Goal: Task Accomplishment & Management: Use online tool/utility

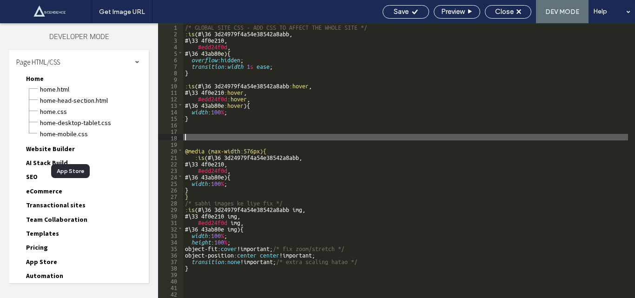
click at [187, 133] on div "/* GLOBAL SITE CSS - ADD CSS TO AFFECT THE WHOLE SITE */ :is (#\ 36 3d24979f4a5…" at bounding box center [405, 167] width 445 height 288
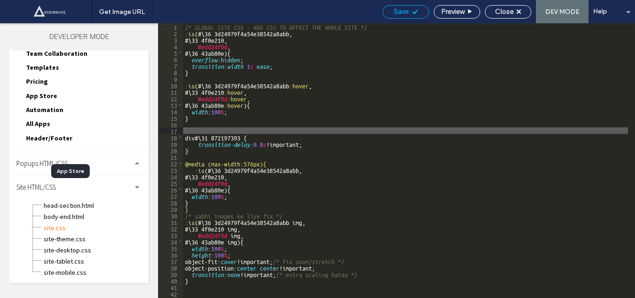
click at [403, 13] on span "Save" at bounding box center [400, 11] width 15 height 8
click at [266, 145] on div "/* GLOBAL SITE CSS - ADD CSS TO AFFECT THE WHOLE SITE */ :is (#\ 36 3d24979f4a5…" at bounding box center [405, 167] width 445 height 288
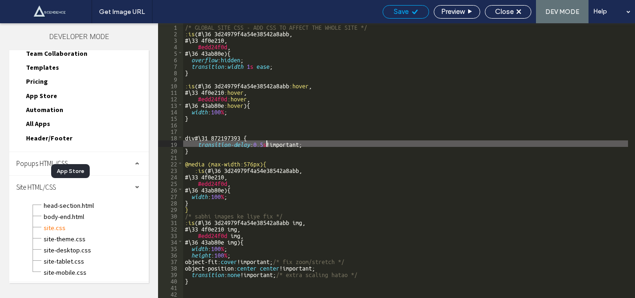
click at [406, 12] on span "Save" at bounding box center [400, 11] width 15 height 8
click at [226, 136] on div "/* GLOBAL SITE CSS - ADD CSS TO AFFECT THE WHOLE SITE */ :is (#\ 36 3d24979f4a5…" at bounding box center [405, 167] width 445 height 288
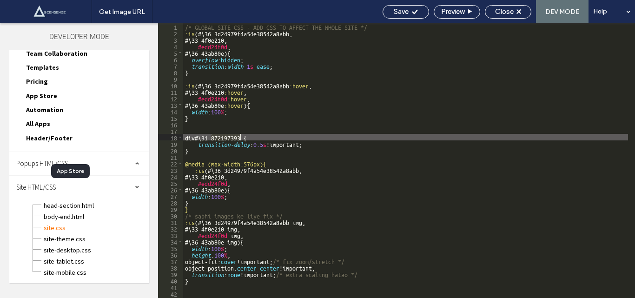
click at [226, 136] on div "/* GLOBAL SITE CSS - ADD CSS TO AFFECT THE WHOLE SITE */ :is (#\ 36 3d24979f4a5…" at bounding box center [405, 167] width 445 height 288
click at [240, 135] on div "/* GLOBAL SITE CSS - ADD CSS TO AFFECT THE WHOLE SITE */ :is (#\ 36 3d24979f4a5…" at bounding box center [405, 160] width 445 height 275
click at [210, 137] on div "/* GLOBAL SITE CSS - ADD CSS TO AFFECT THE WHOLE SITE */ :is (#\ 36 3d24979f4a5…" at bounding box center [405, 167] width 445 height 288
click at [401, 11] on span "Save" at bounding box center [400, 11] width 15 height 8
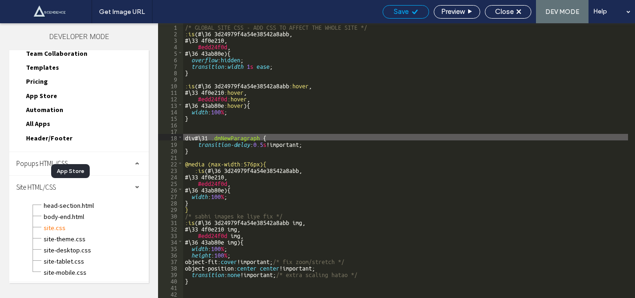
click at [401, 11] on span "Save" at bounding box center [400, 11] width 15 height 8
click at [401, 11] on div at bounding box center [317, 149] width 635 height 298
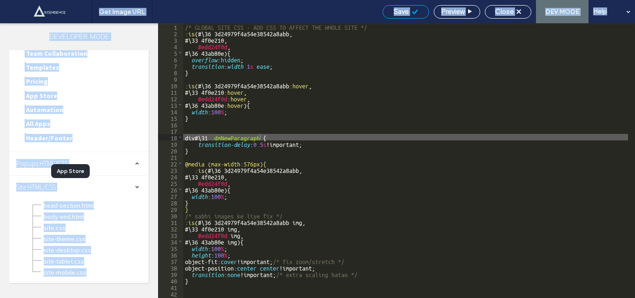
click at [401, 11] on div at bounding box center [317, 149] width 635 height 298
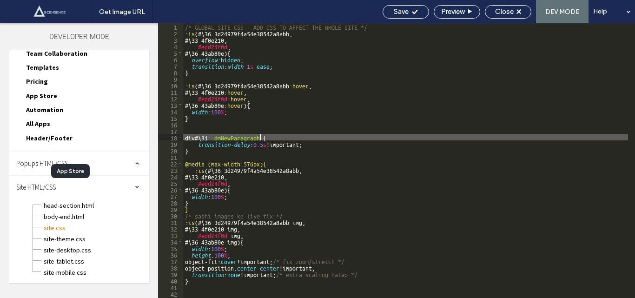
click at [243, 136] on div "/* GLOBAL SITE CSS - ADD CSS TO AFFECT THE WHOLE SITE */ :is (#\ 36 3d24979f4a5…" at bounding box center [405, 167] width 445 height 288
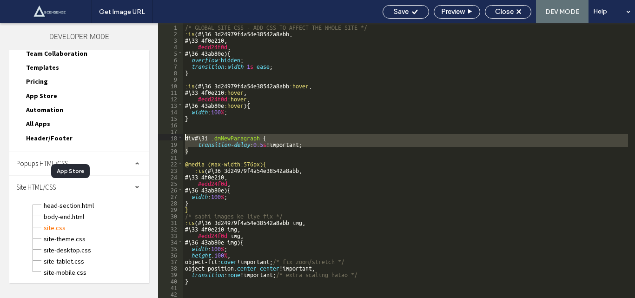
drag, startPoint x: 190, startPoint y: 149, endPoint x: 185, endPoint y: 137, distance: 13.4
click at [185, 137] on div "/* GLOBAL SITE CSS - ADD CSS TO AFFECT THE WHOLE SITE */ :is (#\ 36 3d24979f4a5…" at bounding box center [405, 167] width 445 height 288
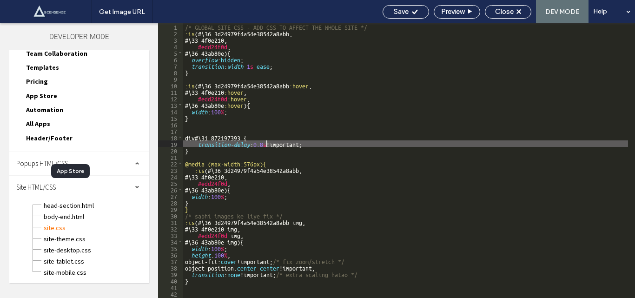
click at [267, 144] on div "/* GLOBAL SITE CSS - ADD CSS TO AFFECT THE WHOLE SITE */ :is (#\ 36 3d24979f4a5…" at bounding box center [405, 167] width 445 height 288
click at [400, 7] on div "Save" at bounding box center [405, 11] width 46 height 13
click at [194, 153] on div "/* GLOBAL SITE CSS - ADD CSS TO AFFECT THE WHOLE SITE */ :is (#\ 36 3d24979f4a5…" at bounding box center [405, 167] width 445 height 288
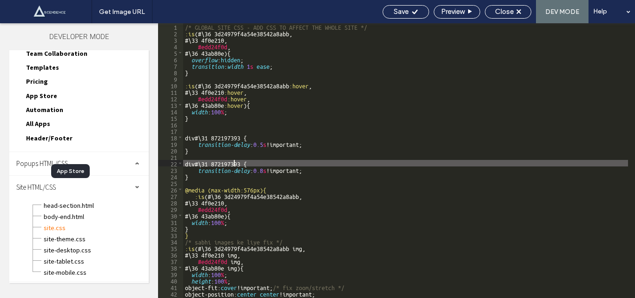
click at [232, 161] on div "/* GLOBAL SITE CSS - ADD CSS TO AFFECT THE WHOLE SITE */ :is (#\ 36 3d24979f4a5…" at bounding box center [405, 167] width 445 height 288
click at [198, 179] on div "/* GLOBAL SITE CSS - ADD CSS TO AFFECT THE WHOLE SITE */ :is (#\ 36 3d24979f4a5…" at bounding box center [405, 167] width 445 height 288
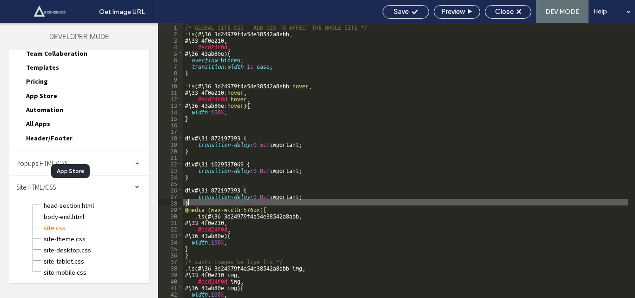
click at [224, 187] on div "/* GLOBAL SITE CSS - ADD CSS TO AFFECT THE WHOLE SITE */ :is (#\ 36 3d24979f4a5…" at bounding box center [405, 167] width 445 height 288
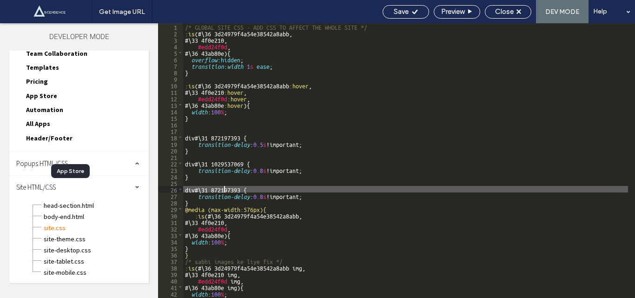
click at [224, 187] on div "/* GLOBAL SITE CSS - ADD CSS TO AFFECT THE WHOLE SITE */ :is (#\ 36 3d24979f4a5…" at bounding box center [405, 167] width 445 height 288
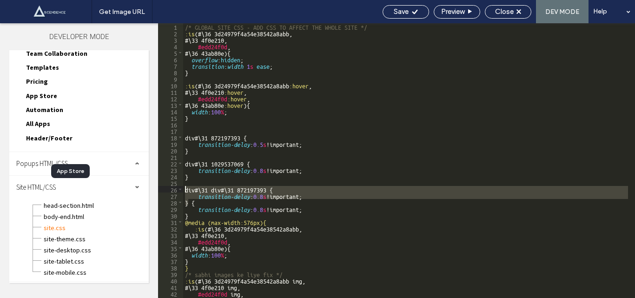
drag, startPoint x: 189, startPoint y: 204, endPoint x: 183, endPoint y: 189, distance: 16.0
click at [183, 189] on div "** 1 2 3 4 5 6 7 8 9 10 11 12 13 14 15 16 17 18 19 20 21 22 23 24 25 26 27 28 2…" at bounding box center [396, 160] width 477 height 275
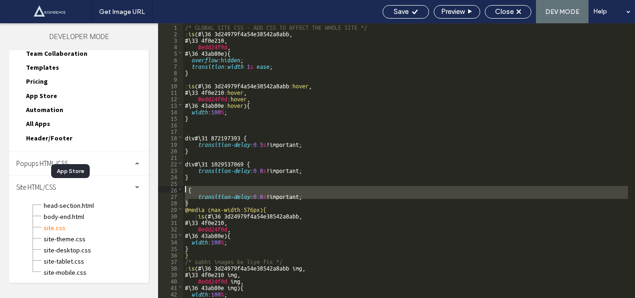
drag, startPoint x: 189, startPoint y: 202, endPoint x: 184, endPoint y: 188, distance: 14.7
click at [184, 188] on div "/* GLOBAL SITE CSS - ADD CSS TO AFFECT THE WHOLE SITE */ :is (#\ 36 3d24979f4a5…" at bounding box center [405, 167] width 445 height 288
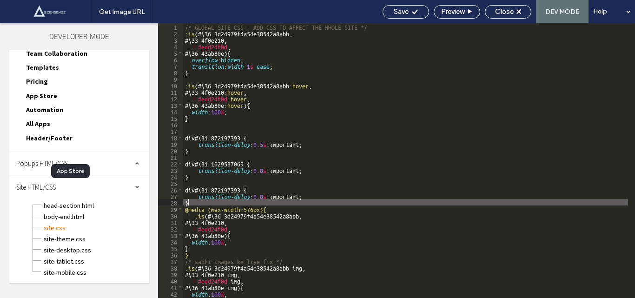
click at [229, 187] on div "/* GLOBAL SITE CSS - ADD CSS TO AFFECT THE WHOLE SITE */ :is (#\ 36 3d24979f4a5…" at bounding box center [405, 167] width 445 height 288
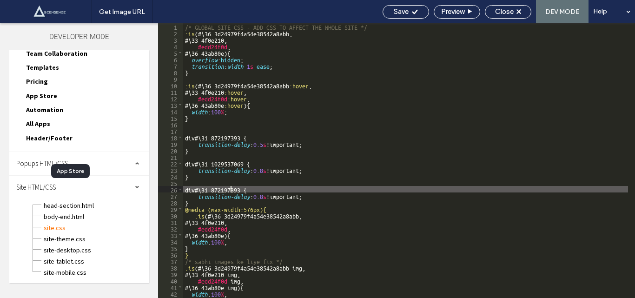
click at [229, 187] on div "/* GLOBAL SITE CSS - ADD CSS TO AFFECT THE WHOLE SITE */ :is (#\ 36 3d24979f4a5…" at bounding box center [405, 167] width 445 height 288
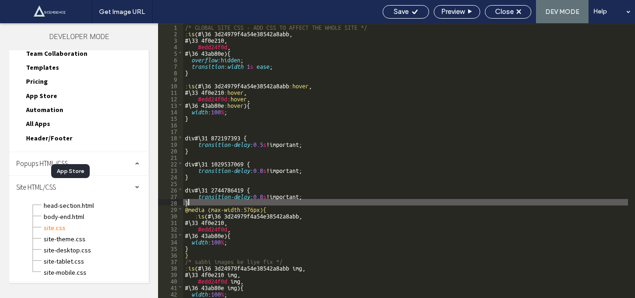
click at [191, 203] on div "/* GLOBAL SITE CSS - ADD CSS TO AFFECT THE WHOLE SITE */ :is (#\ 36 3d24979f4a5…" at bounding box center [405, 167] width 445 height 288
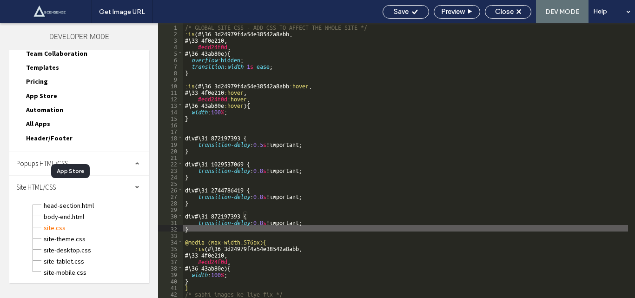
click at [229, 215] on div "/* GLOBAL SITE CSS - ADD CSS TO AFFECT THE WHOLE SITE */ :is (#\ 36 3d24979f4a5…" at bounding box center [405, 167] width 445 height 288
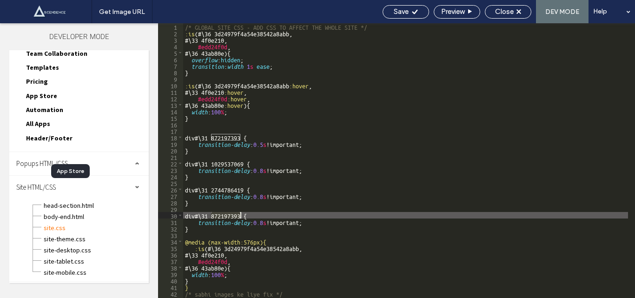
click at [229, 215] on div "/* GLOBAL SITE CSS - ADD CSS TO AFFECT THE WHOLE SITE */ :is (#\ 36 3d24979f4a5…" at bounding box center [405, 167] width 445 height 288
click at [400, 14] on span "Save" at bounding box center [400, 11] width 15 height 8
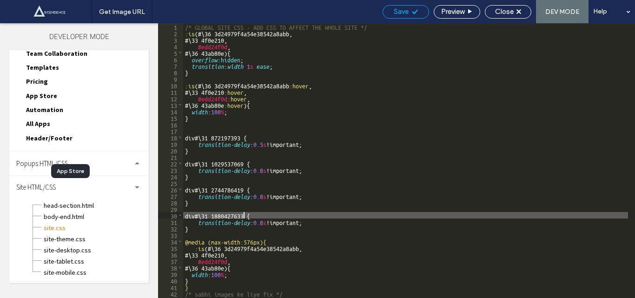
click at [400, 14] on span "Save" at bounding box center [400, 11] width 15 height 8
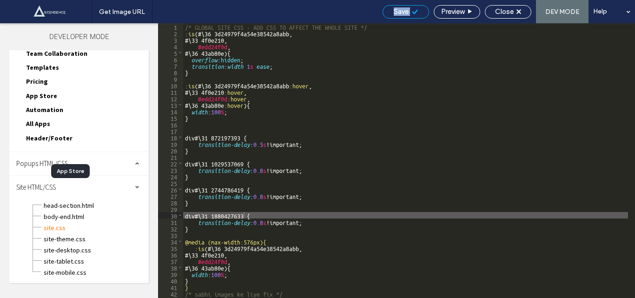
click at [400, 14] on div "Get Image URL Save Preview Close DEV MODE Help Design Panel Site Comments Team …" at bounding box center [317, 149] width 635 height 298
click at [400, 14] on div at bounding box center [317, 149] width 635 height 298
click at [400, 14] on span "Save" at bounding box center [400, 11] width 15 height 8
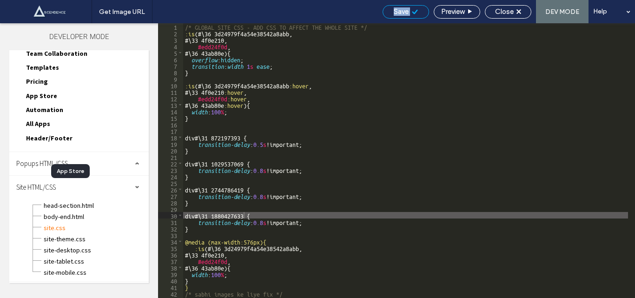
click at [400, 14] on span "Save" at bounding box center [400, 11] width 15 height 8
click at [399, 14] on span "Save" at bounding box center [400, 11] width 15 height 8
click at [265, 167] on div "/* GLOBAL SITE CSS - ADD CSS TO AFFECT THE WHOLE SITE */ :is (#\ 36 3d24979f4a5…" at bounding box center [405, 167] width 445 height 288
click at [265, 170] on div "/* GLOBAL SITE CSS - ADD CSS TO AFFECT THE WHOLE SITE */ :is (#\ 36 3d24979f4a5…" at bounding box center [405, 167] width 445 height 288
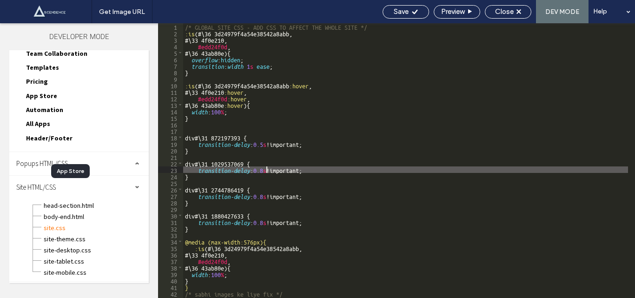
click at [265, 170] on div "/* GLOBAL SITE CSS - ADD CSS TO AFFECT THE WHOLE SITE */ :is (#\ 36 3d24979f4a5…" at bounding box center [405, 167] width 445 height 288
click at [406, 9] on span "Save" at bounding box center [400, 11] width 15 height 8
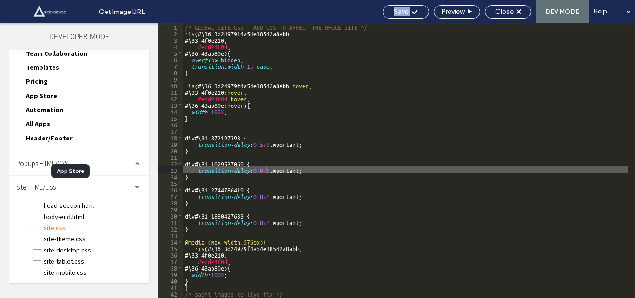
click at [265, 144] on div "/* GLOBAL SITE CSS - ADD CSS TO AFFECT THE WHOLE SITE */ :is (#\ 36 3d24979f4a5…" at bounding box center [405, 167] width 445 height 288
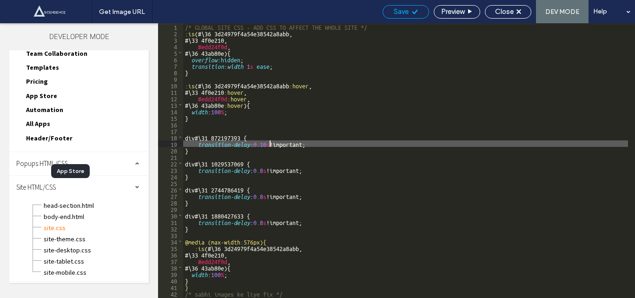
click at [406, 14] on span "Save" at bounding box center [400, 11] width 15 height 8
click at [406, 14] on div "Get Image URL Save Preview Close DEV MODE Help Design Panel Site Comments Team …" at bounding box center [317, 149] width 635 height 298
click at [266, 170] on div "/* GLOBAL SITE CSS - ADD CSS TO AFFECT THE WHOLE SITE */ :is (#\ 36 3d24979f4a5…" at bounding box center [405, 167] width 445 height 288
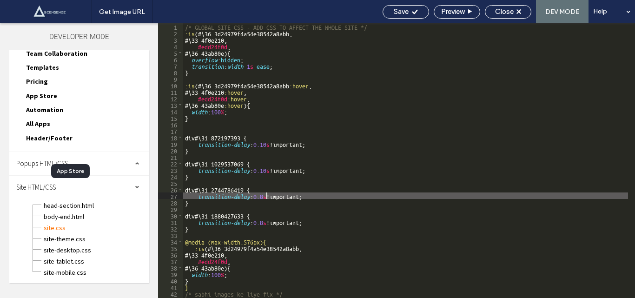
click at [265, 196] on div "/* GLOBAL SITE CSS - ADD CSS TO AFFECT THE WHOLE SITE */ :is (#\ 36 3d24979f4a5…" at bounding box center [405, 167] width 445 height 288
click at [408, 12] on div "Save" at bounding box center [406, 11] width 46 height 8
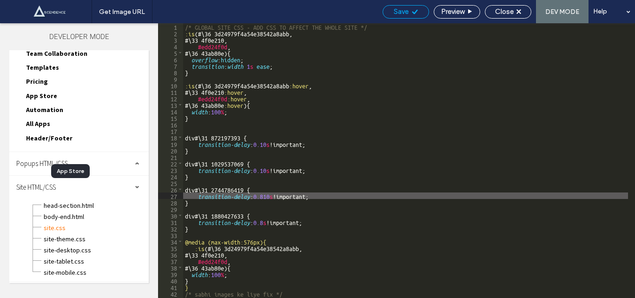
click at [408, 12] on div "Save" at bounding box center [406, 11] width 46 height 8
click at [268, 196] on div "/* GLOBAL SITE CSS - ADD CSS TO AFFECT THE WHOLE SITE */ :is (#\ 36 3d24979f4a5…" at bounding box center [405, 167] width 445 height 288
click at [266, 196] on div "/* GLOBAL SITE CSS - ADD CSS TO AFFECT THE WHOLE SITE */ :is (#\ 36 3d24979f4a5…" at bounding box center [405, 167] width 445 height 288
click at [395, 13] on span "Save" at bounding box center [400, 11] width 15 height 8
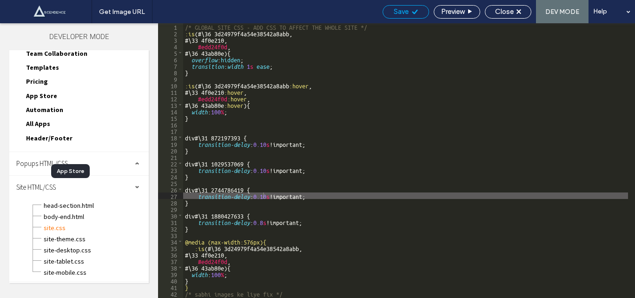
click at [395, 13] on span "Save" at bounding box center [400, 11] width 15 height 8
drag, startPoint x: 395, startPoint y: 13, endPoint x: 365, endPoint y: 1, distance: 31.8
click at [393, 11] on span "Save" at bounding box center [400, 11] width 15 height 8
click at [269, 142] on div "/* GLOBAL SITE CSS - ADD CSS TO AFFECT THE WHOLE SITE */ :is (#\ 36 3d24979f4a5…" at bounding box center [405, 167] width 445 height 288
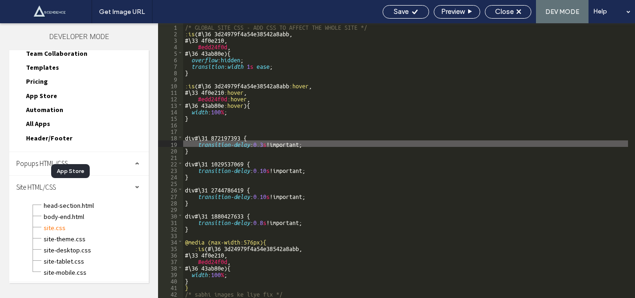
click at [268, 169] on div "/* GLOBAL SITE CSS - ADD CSS TO AFFECT THE WHOLE SITE */ :is (#\ 36 3d24979f4a5…" at bounding box center [405, 167] width 445 height 288
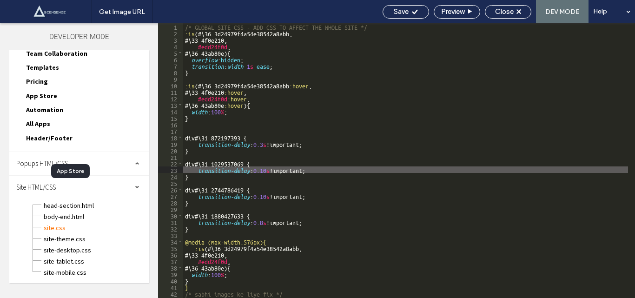
click at [268, 169] on div "/* GLOBAL SITE CSS - ADD CSS TO AFFECT THE WHOLE SITE */ :is (#\ 36 3d24979f4a5…" at bounding box center [405, 167] width 445 height 288
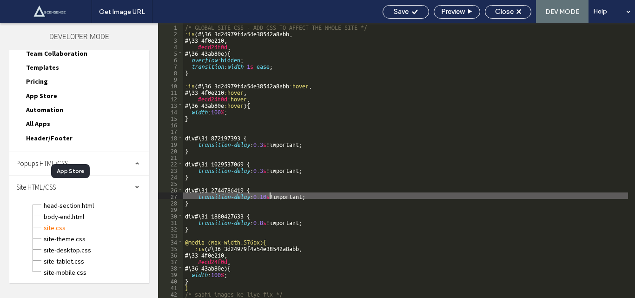
click at [268, 197] on div "/* GLOBAL SITE CSS - ADD CSS TO AFFECT THE WHOLE SITE */ :is (#\ 36 3d24979f4a5…" at bounding box center [405, 167] width 445 height 288
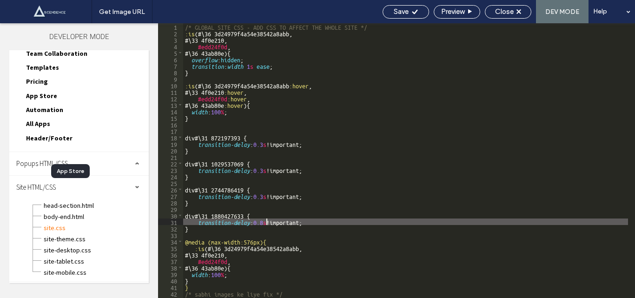
click at [266, 222] on div "/* GLOBAL SITE CSS - ADD CSS TO AFFECT THE WHOLE SITE */ :is (#\ 36 3d24979f4a5…" at bounding box center [405, 167] width 445 height 288
click at [400, 14] on span "Save" at bounding box center [400, 11] width 15 height 8
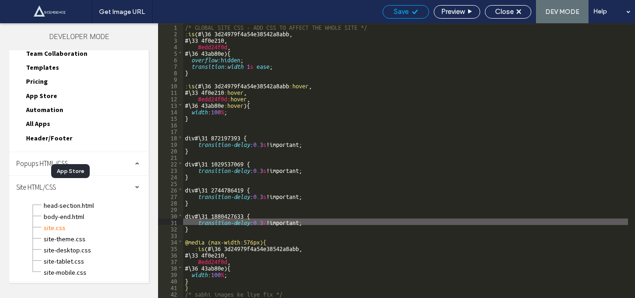
click at [400, 14] on span "Save" at bounding box center [400, 11] width 15 height 8
click at [399, 14] on span "Save" at bounding box center [400, 11] width 15 height 8
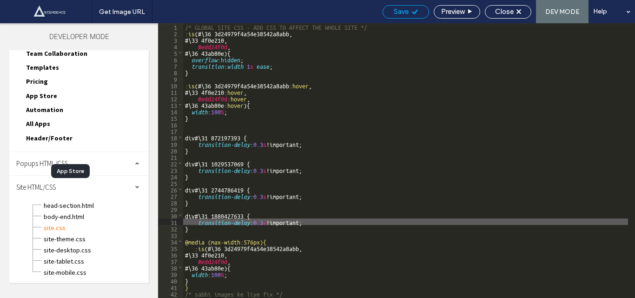
click at [399, 14] on span "Save" at bounding box center [400, 11] width 15 height 8
click at [190, 123] on div "/* GLOBAL SITE CSS - ADD CSS TO AFFECT THE WHOLE SITE */ :is (#\ 36 3d24979f4a5…" at bounding box center [405, 167] width 445 height 288
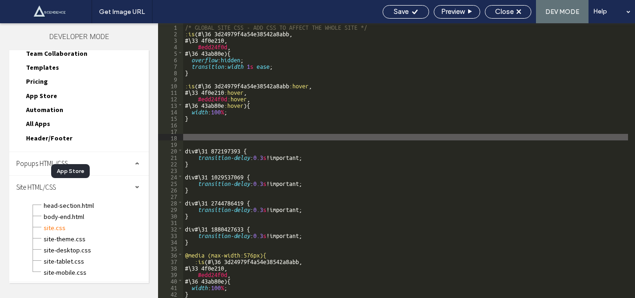
paste textarea
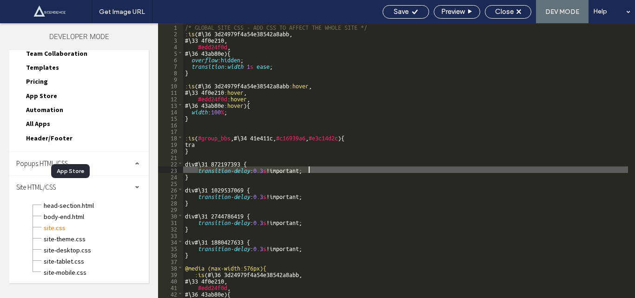
drag, startPoint x: 198, startPoint y: 170, endPoint x: 313, endPoint y: 171, distance: 114.7
click at [313, 171] on div "/* GLOBAL SITE CSS - ADD CSS TO AFFECT THE WHOLE SITE */ :is (#\ 36 3d24979f4a5…" at bounding box center [405, 167] width 445 height 288
click at [313, 171] on div "/* GLOBAL SITE CSS - ADD CSS TO AFFECT THE WHOLE SITE */ :is (#\ 36 3d24979f4a5…" at bounding box center [405, 160] width 445 height 275
click at [212, 146] on div "/* GLOBAL SITE CSS - ADD CSS TO AFFECT THE WHOLE SITE */ :is (#\ 36 3d24979f4a5…" at bounding box center [405, 167] width 445 height 288
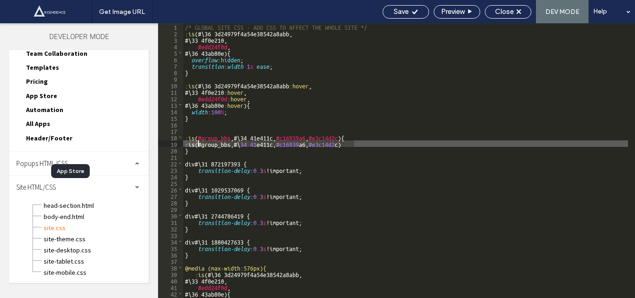
click at [196, 144] on div "/* GLOBAL SITE CSS - ADD CSS TO AFFECT THE WHOLE SITE */ :is (#\ 36 3d24979f4a5…" at bounding box center [405, 167] width 445 height 288
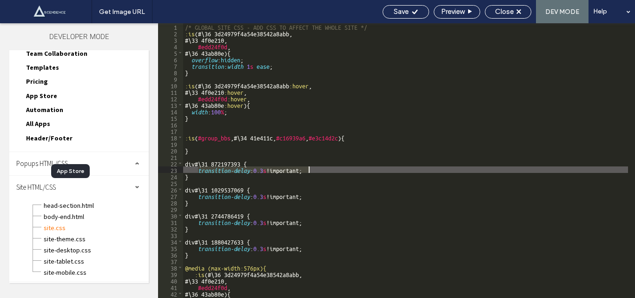
drag, startPoint x: 197, startPoint y: 170, endPoint x: 309, endPoint y: 169, distance: 112.4
click at [309, 169] on div "/* GLOBAL SITE CSS - ADD CSS TO AFFECT THE WHOLE SITE */ :is (#\ 36 3d24979f4a5…" at bounding box center [405, 167] width 445 height 288
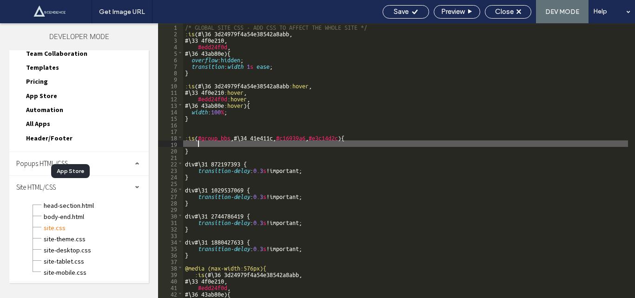
click at [225, 145] on div "/* GLOBAL SITE CSS - ADD CSS TO AFFECT THE WHOLE SITE */ :is (#\ 36 3d24979f4a5…" at bounding box center [405, 167] width 445 height 288
click at [266, 142] on div "/* GLOBAL SITE CSS - ADD CSS TO AFFECT THE WHOLE SITE */ :is (#\ 36 3d24979f4a5…" at bounding box center [405, 167] width 445 height 288
type textarea "**"
click at [398, 9] on span "Save" at bounding box center [400, 11] width 15 height 8
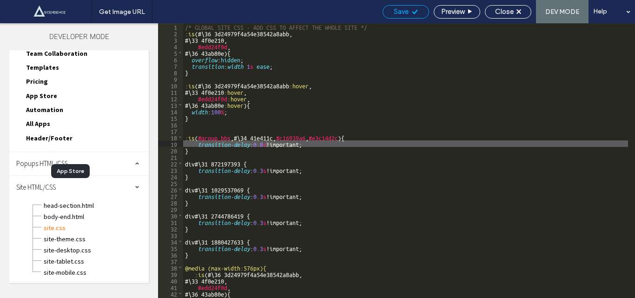
click at [398, 9] on span "Save" at bounding box center [400, 11] width 15 height 8
click at [398, 9] on div "Get Image URL Save Preview Close DEV MODE Help Design Panel Site Comments Team …" at bounding box center [317, 149] width 635 height 298
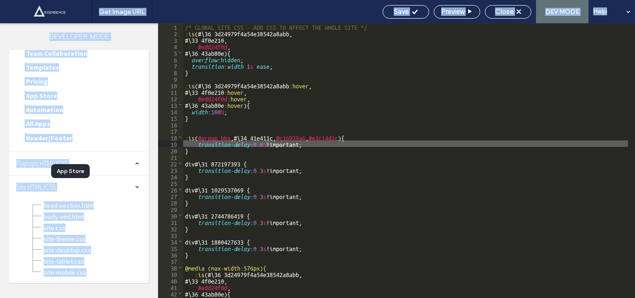
click at [397, 9] on div at bounding box center [317, 149] width 635 height 298
click at [397, 9] on span "Save" at bounding box center [400, 11] width 15 height 8
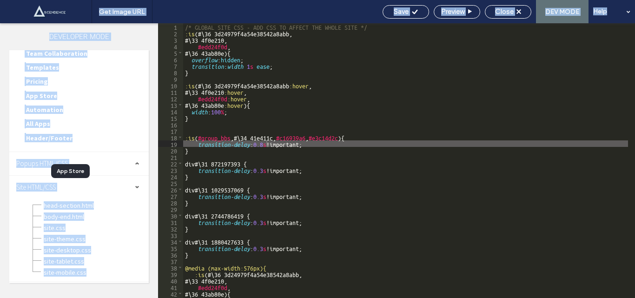
click at [397, 9] on span "Save" at bounding box center [400, 11] width 15 height 8
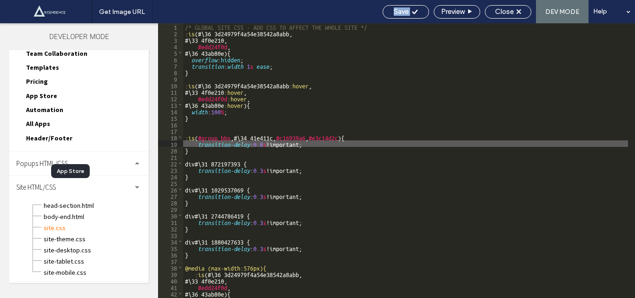
click at [397, 9] on span "Save" at bounding box center [400, 11] width 15 height 8
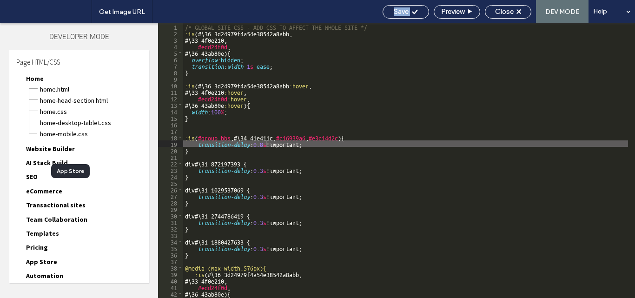
click at [265, 140] on div "/* GLOBAL SITE CSS - ADD CSS TO AFFECT THE WHOLE SITE */ :is (#\ 36 3d24979f4a5…" at bounding box center [405, 167] width 445 height 288
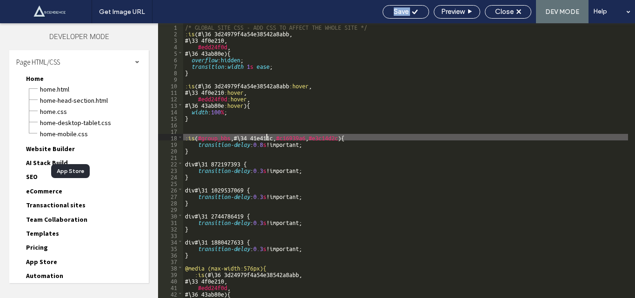
click at [266, 143] on div "/* GLOBAL SITE CSS - ADD CSS TO AFFECT THE WHOLE SITE */ :is (#\ 36 3d24979f4a5…" at bounding box center [405, 167] width 445 height 288
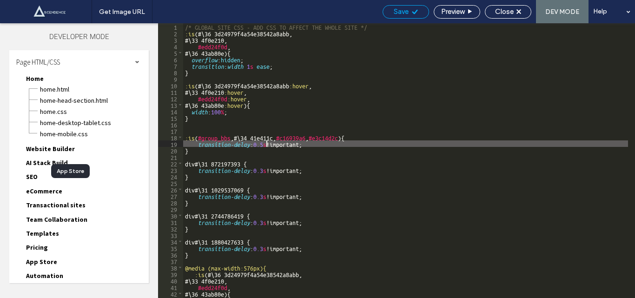
click at [406, 12] on span "Save" at bounding box center [400, 11] width 15 height 8
click at [404, 12] on span "Save" at bounding box center [400, 11] width 15 height 8
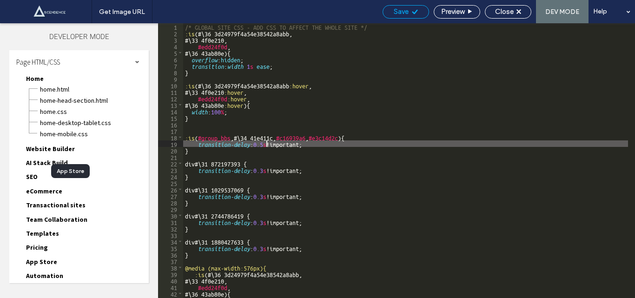
click at [404, 12] on span "Save" at bounding box center [400, 11] width 15 height 8
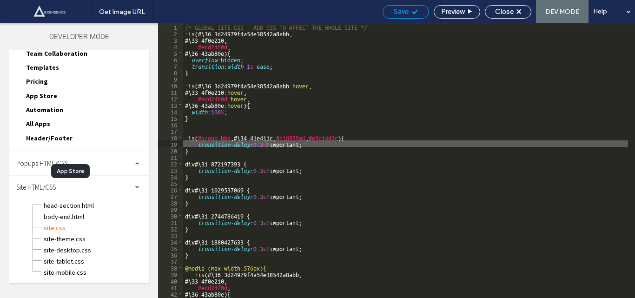
click at [399, 7] on span "Save" at bounding box center [400, 11] width 15 height 8
click at [399, 7] on div "Get Image URL Save Preview Close DEV MODE Help Design Panel Site Comments Team …" at bounding box center [317, 149] width 635 height 298
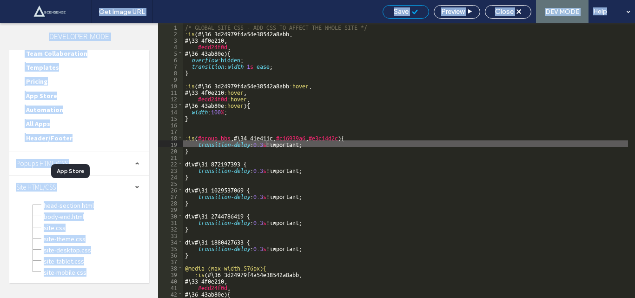
click at [399, 7] on div at bounding box center [317, 149] width 635 height 298
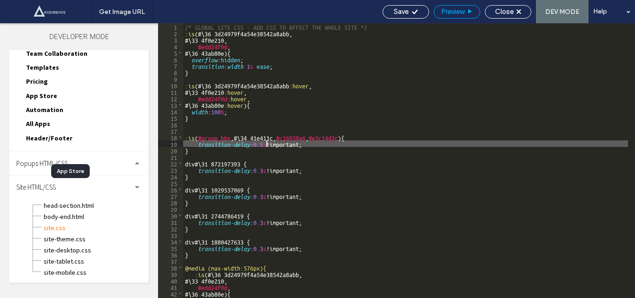
click at [450, 12] on span "Preview" at bounding box center [452, 11] width 23 height 8
click at [406, 14] on span "Save" at bounding box center [400, 11] width 15 height 8
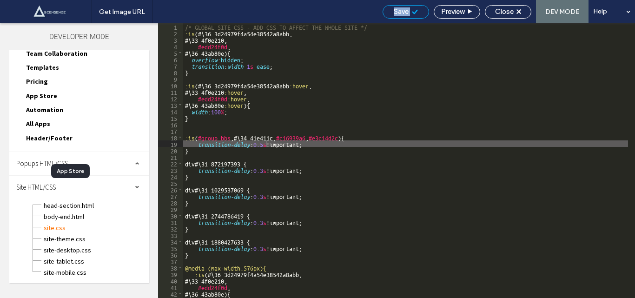
click at [406, 14] on div "Get Image URL Save Preview Close DEV MODE Help Design Panel Site Comments Team …" at bounding box center [317, 149] width 635 height 298
click at [406, 14] on div at bounding box center [317, 149] width 635 height 298
click at [406, 14] on div "Get Image URL Save Preview Close DEV MODE Help Design Panel Site Comments Team …" at bounding box center [317, 149] width 635 height 298
click at [406, 14] on span "Save" at bounding box center [400, 11] width 15 height 8
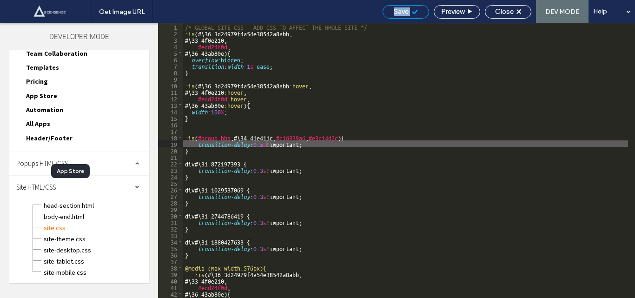
click at [406, 14] on span "Save" at bounding box center [400, 11] width 15 height 8
click at [398, 10] on span "Save" at bounding box center [400, 11] width 15 height 8
click at [397, 10] on span "Save" at bounding box center [400, 11] width 15 height 8
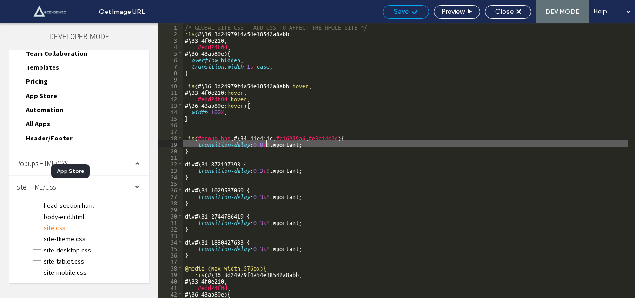
click at [397, 10] on span "Save" at bounding box center [400, 11] width 15 height 8
click at [397, 10] on div "Get Image URL Save Preview Close DEV MODE Help Design Panel Site Comments Team …" at bounding box center [317, 149] width 635 height 298
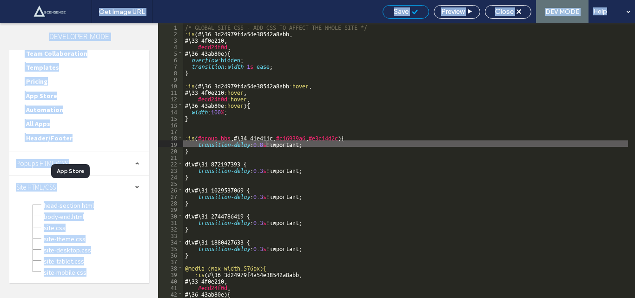
click at [397, 10] on div at bounding box center [317, 149] width 635 height 298
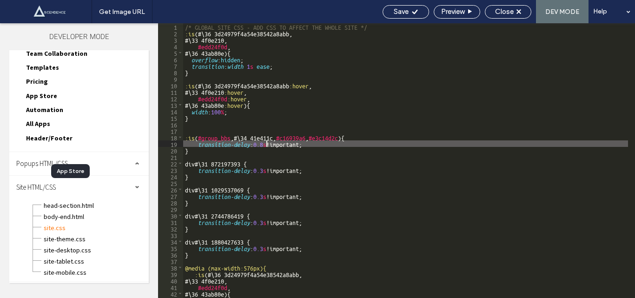
click at [323, 144] on div "/* GLOBAL SITE CSS - ADD CSS TO AFFECT THE WHOLE SITE */ :is (#\ 36 3d24979f4a5…" at bounding box center [405, 167] width 445 height 288
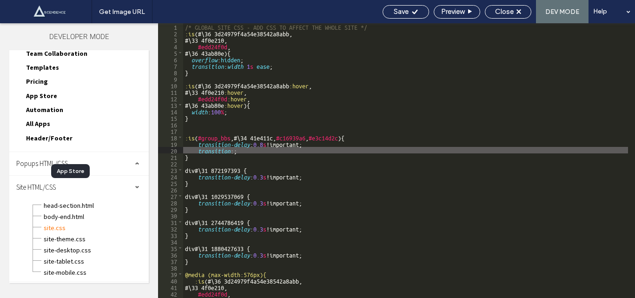
paste textarea
type textarea "**"
click at [407, 13] on span "Save" at bounding box center [400, 11] width 15 height 8
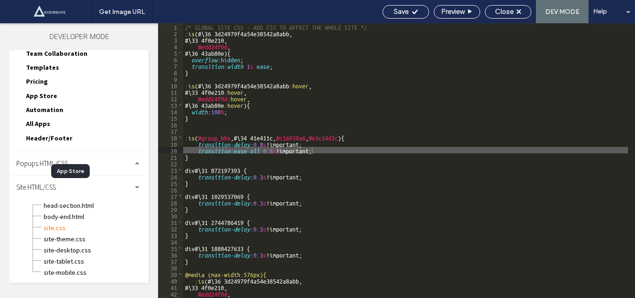
drag, startPoint x: 407, startPoint y: 13, endPoint x: 379, endPoint y: 0, distance: 30.4
click at [399, 11] on span "Save" at bounding box center [400, 11] width 15 height 8
click at [398, 10] on span "Save" at bounding box center [400, 11] width 15 height 8
click at [318, 150] on div "/* GLOBAL SITE CSS - ADD CSS TO AFFECT THE WHOLE SITE */ :is (#\ 36 3d24979f4a5…" at bounding box center [405, 167] width 445 height 288
click at [196, 150] on div "/* GLOBAL SITE CSS - ADD CSS TO AFFECT THE WHOLE SITE */ :is (#\ 36 3d24979f4a5…" at bounding box center [405, 167] width 445 height 288
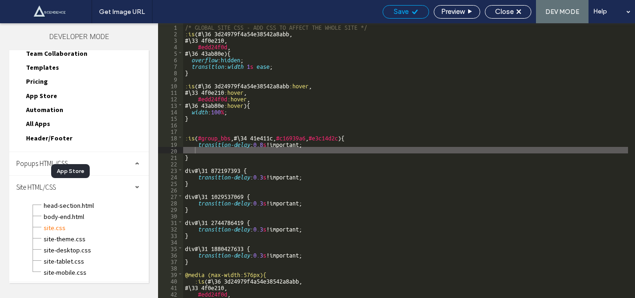
click at [399, 10] on span "Save" at bounding box center [400, 11] width 15 height 8
click at [399, 10] on div "Get Image URL Save Preview Close DEV MODE Help Design Panel Site Comments Team …" at bounding box center [317, 149] width 635 height 298
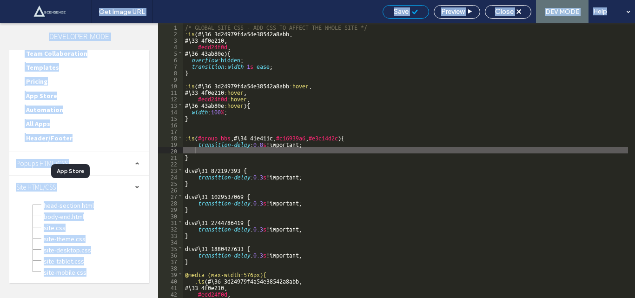
click at [399, 10] on div at bounding box center [317, 149] width 635 height 298
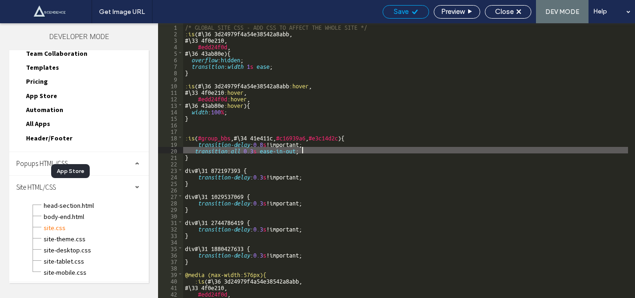
click at [408, 12] on div "Save" at bounding box center [406, 11] width 46 height 8
click at [408, 12] on div "Get Image URL Save Preview Close DEV MODE Help Design Panel Site Comments Team …" at bounding box center [317, 149] width 635 height 298
click at [408, 12] on div at bounding box center [317, 149] width 635 height 298
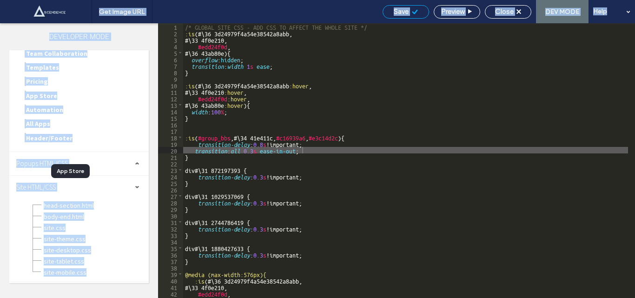
click at [408, 12] on div at bounding box center [317, 149] width 635 height 298
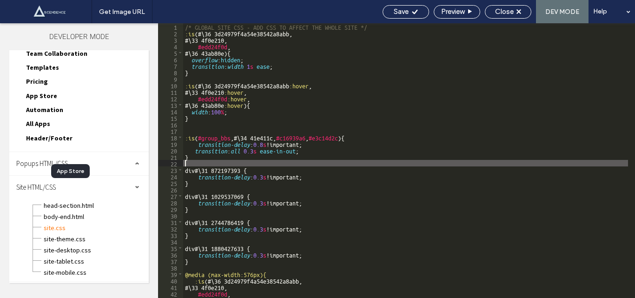
click at [194, 202] on div "/* GLOBAL SITE CSS - ADD CSS TO AFFECT THE WHOLE SITE */ :is (#\ 36 3d24979f4a5…" at bounding box center [405, 167] width 445 height 288
click at [183, 166] on div "/* GLOBAL SITE CSS - ADD CSS TO AFFECT THE WHOLE SITE */ :is (#\ 36 3d24979f4a5…" at bounding box center [405, 160] width 445 height 275
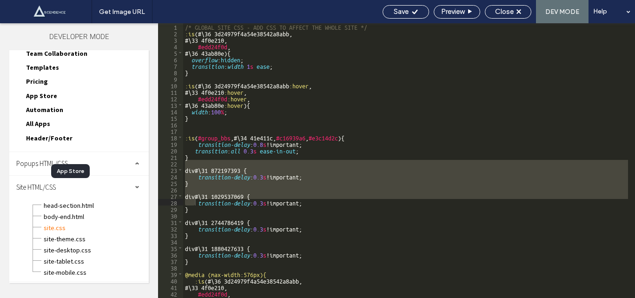
click at [184, 166] on div "/* GLOBAL SITE CSS - ADD CSS TO AFFECT THE WHOLE SITE */ :is (#\ 36 3d24979f4a5…" at bounding box center [405, 167] width 445 height 288
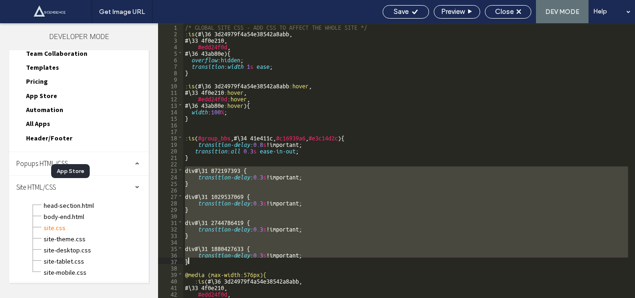
drag, startPoint x: 184, startPoint y: 166, endPoint x: 199, endPoint y: 262, distance: 97.3
click at [199, 262] on div "/* GLOBAL SITE CSS - ADD CSS TO AFFECT THE WHOLE SITE */ :is (#\ 36 3d24979f4a5…" at bounding box center [405, 167] width 445 height 288
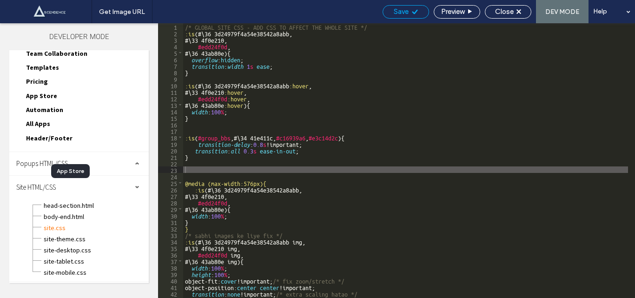
click at [397, 11] on span "Save" at bounding box center [400, 11] width 15 height 8
